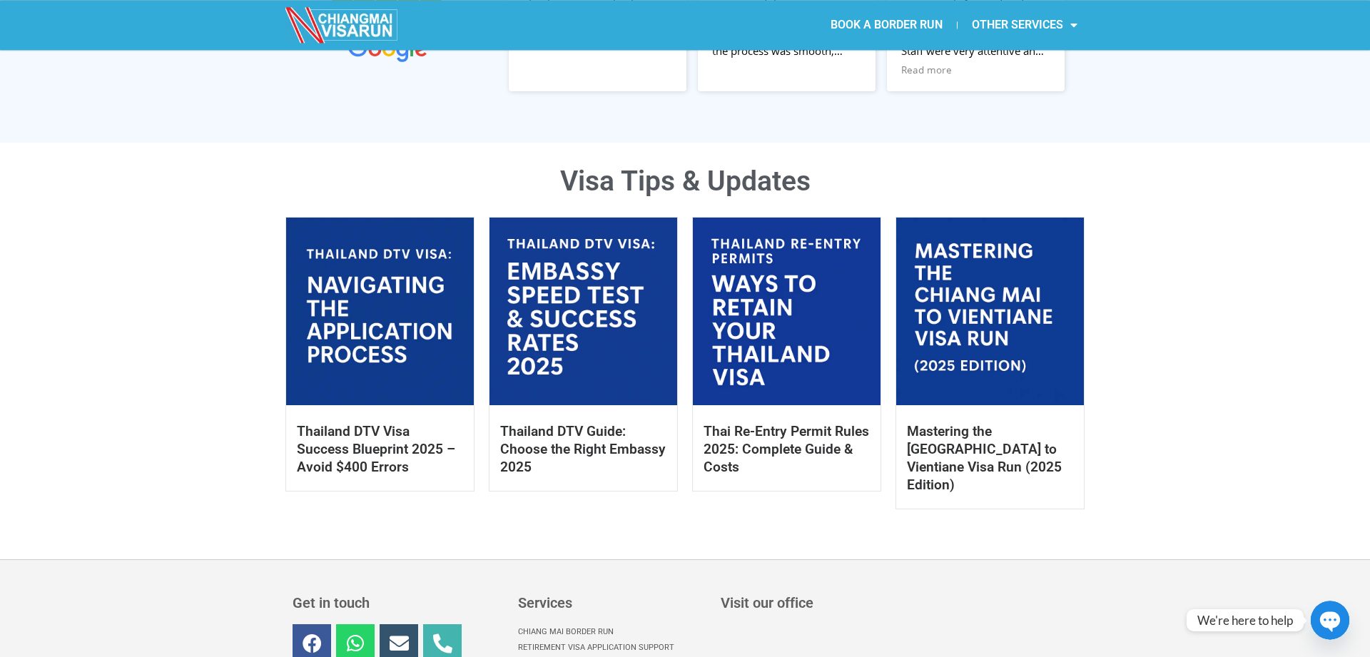
scroll to position [655, 0]
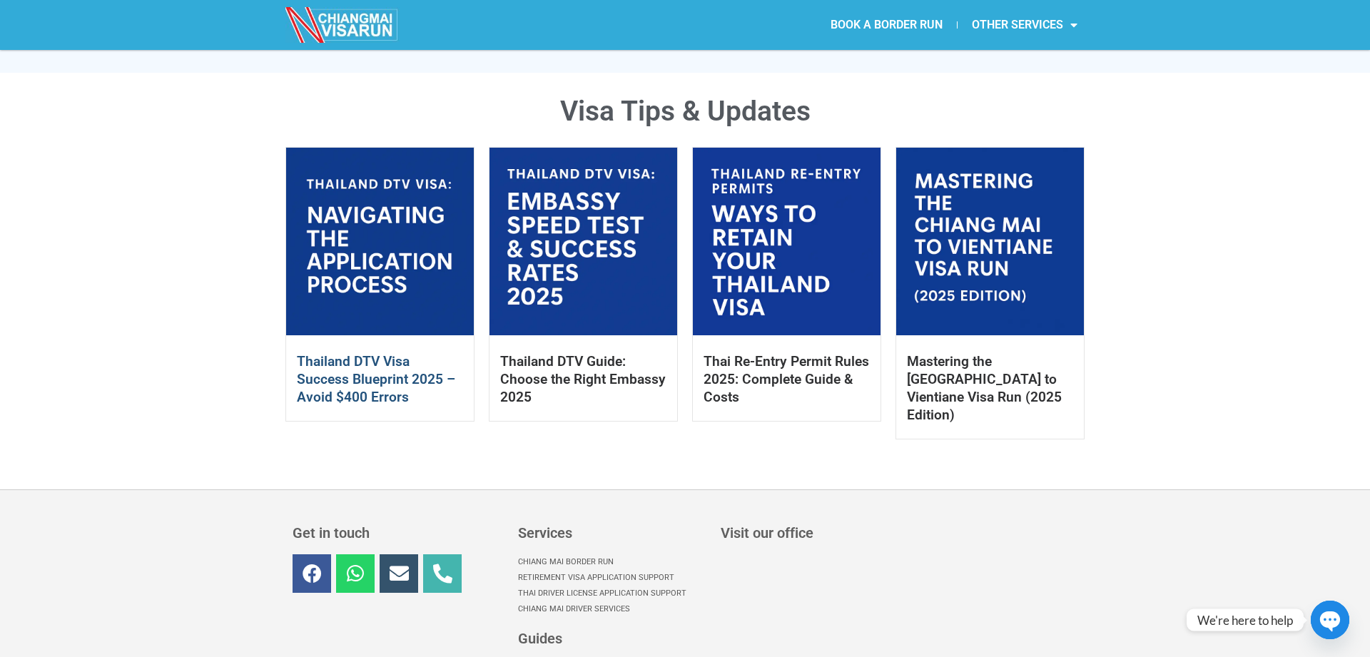
click at [345, 380] on link "Thailand DTV Visa Success Blueprint 2025 – Avoid $400 Errors" at bounding box center [376, 379] width 158 height 52
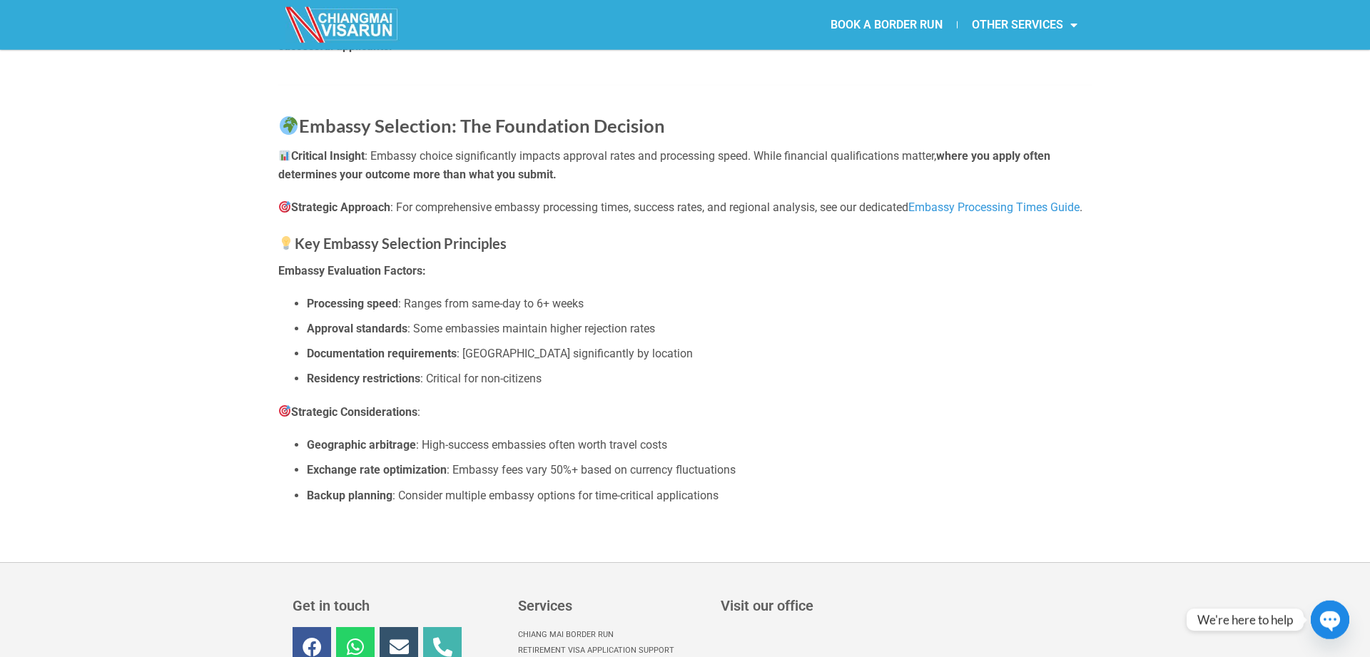
scroll to position [7121, 0]
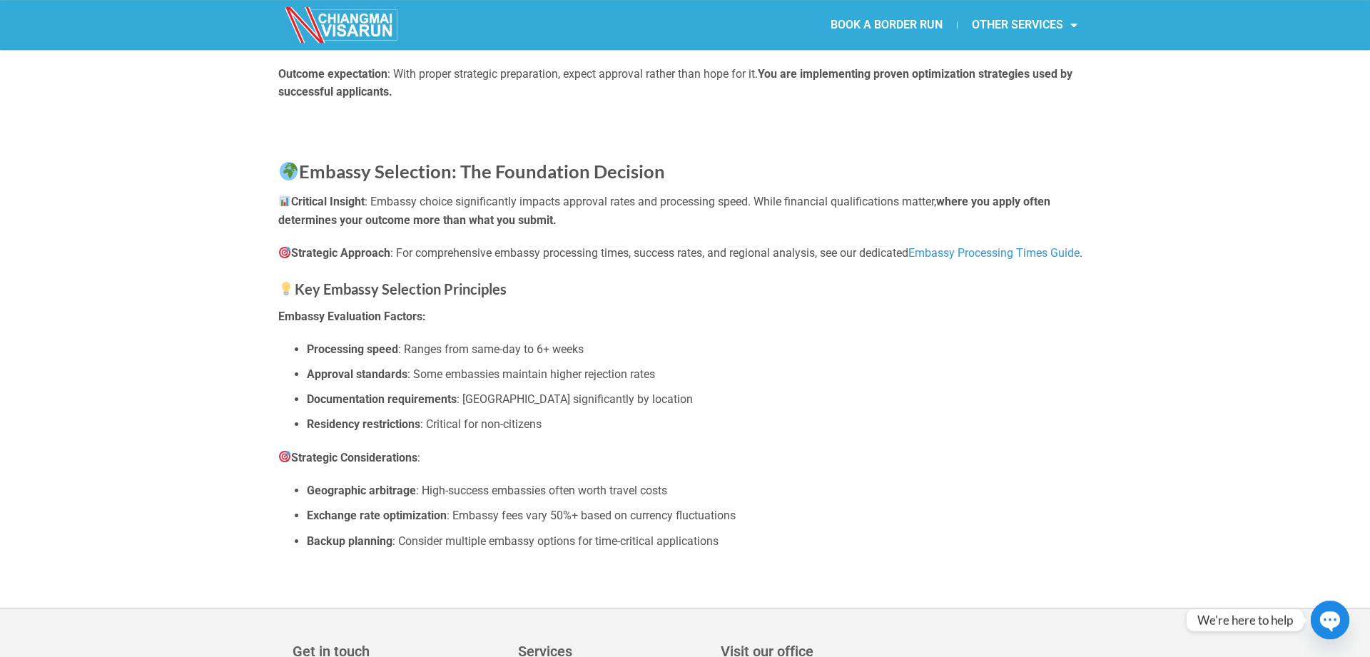
click at [998, 260] on link "Embassy Processing Times Guide" at bounding box center [993, 253] width 171 height 14
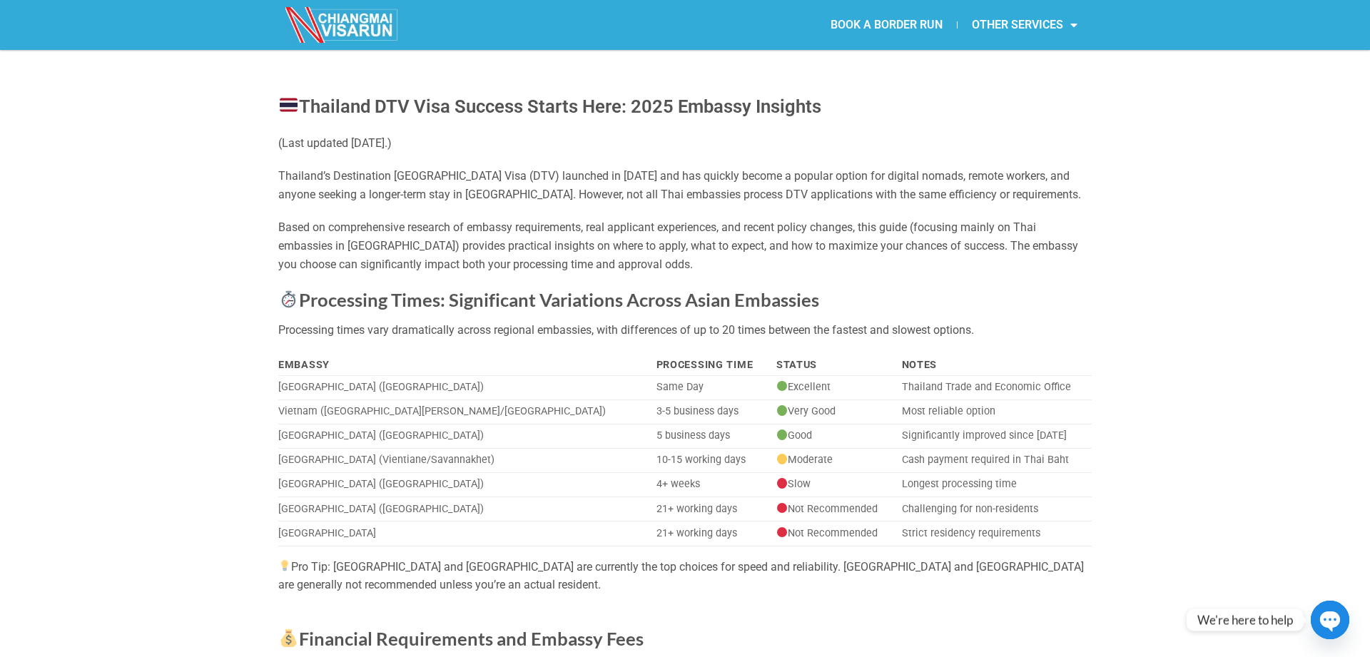
click at [926, 25] on link "BOOK A BORDER RUN" at bounding box center [886, 25] width 141 height 33
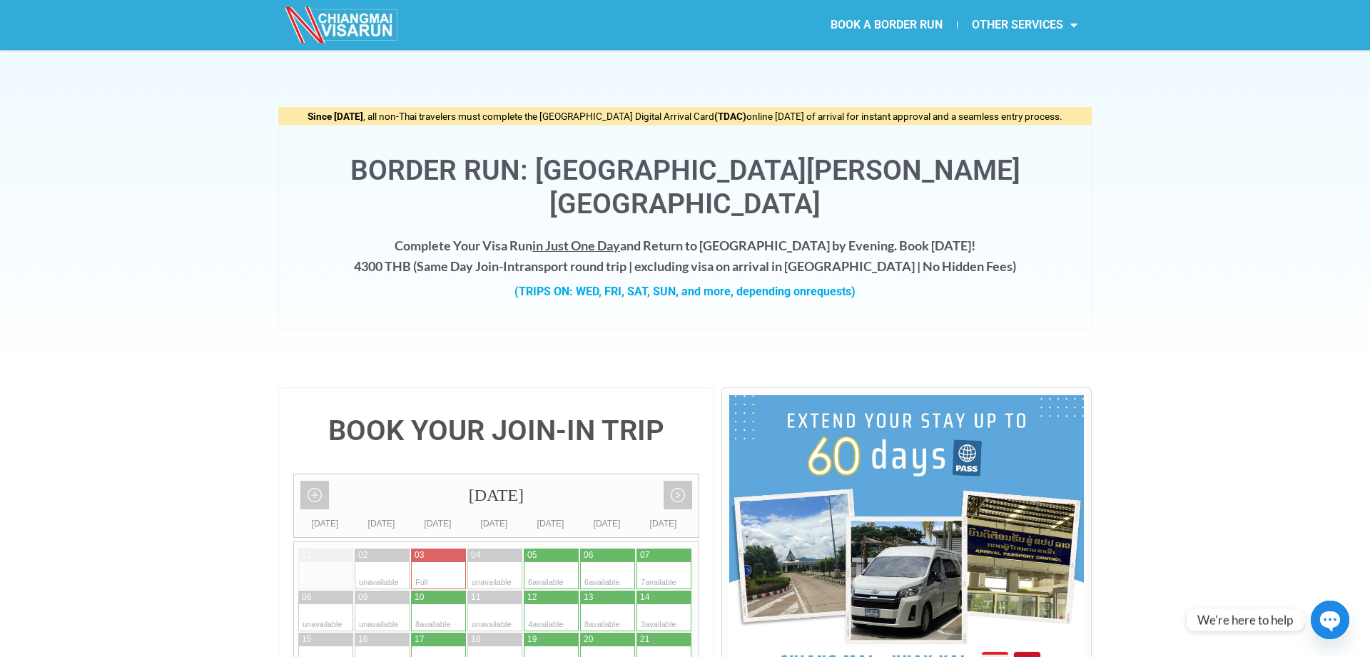
drag, startPoint x: 1062, startPoint y: 171, endPoint x: 1053, endPoint y: 166, distance: 10.2
click at [1062, 170] on h1 "Border Run: [GEOGRAPHIC_DATA][PERSON_NAME][GEOGRAPHIC_DATA]" at bounding box center [684, 187] width 783 height 67
